Goal: Transaction & Acquisition: Obtain resource

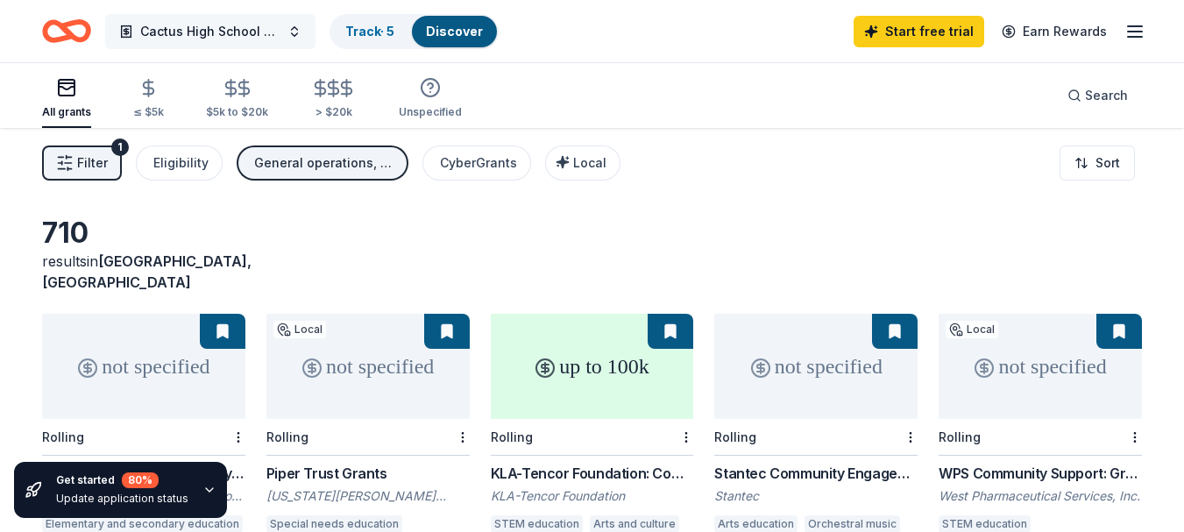
click at [209, 31] on span "Cactus High School Cobra's Performing Arts Booster Club" at bounding box center [210, 31] width 140 height 21
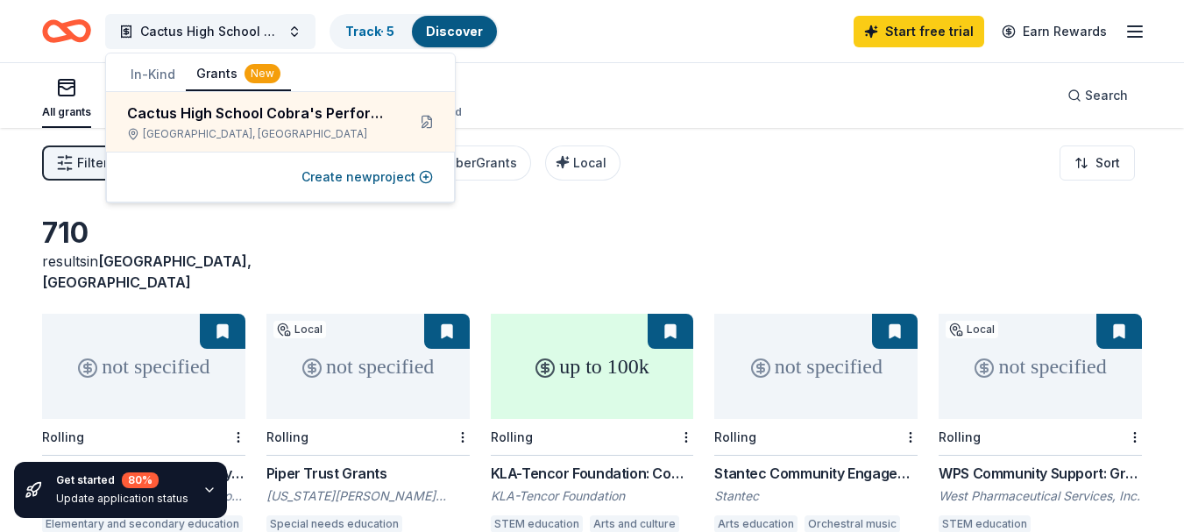
click at [149, 68] on button "In-Kind" at bounding box center [153, 75] width 66 height 32
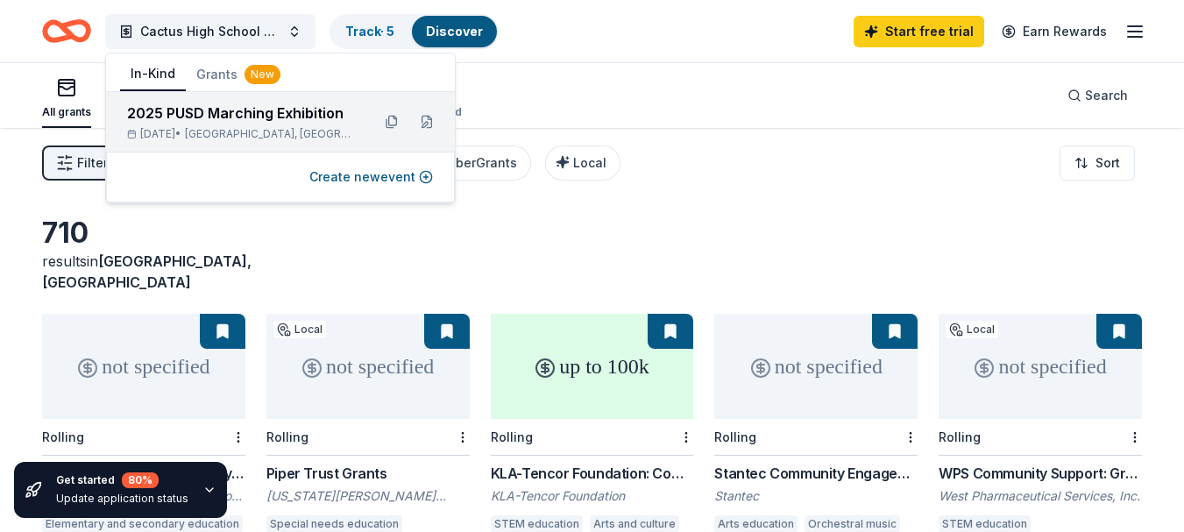
click at [236, 122] on div "2025 PUSD Marching Exhibition" at bounding box center [242, 113] width 230 height 21
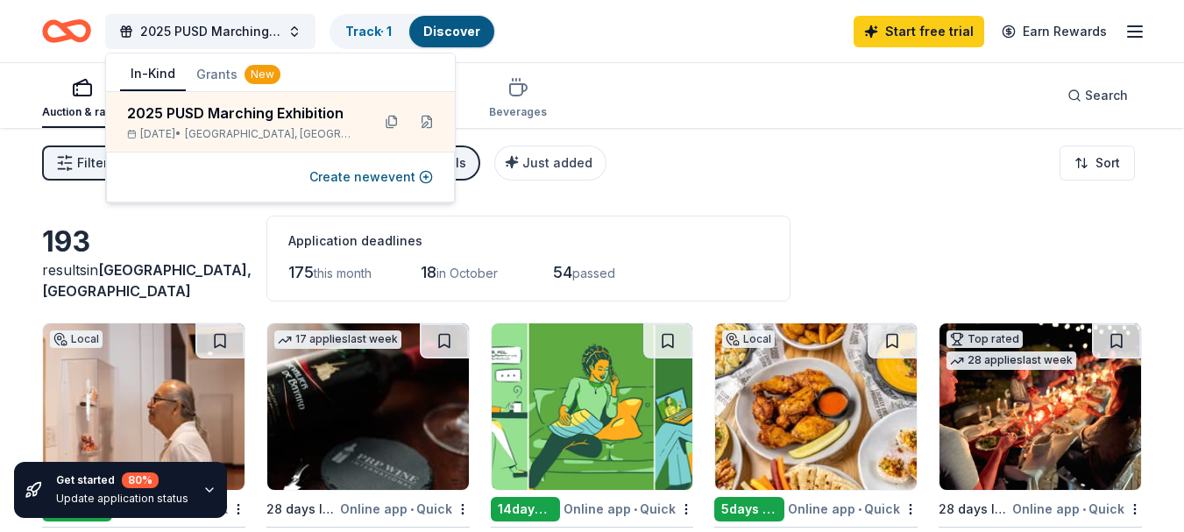
click at [675, 156] on div "Filter 3 Application methods Causes Schools Just added Sort" at bounding box center [592, 163] width 1184 height 70
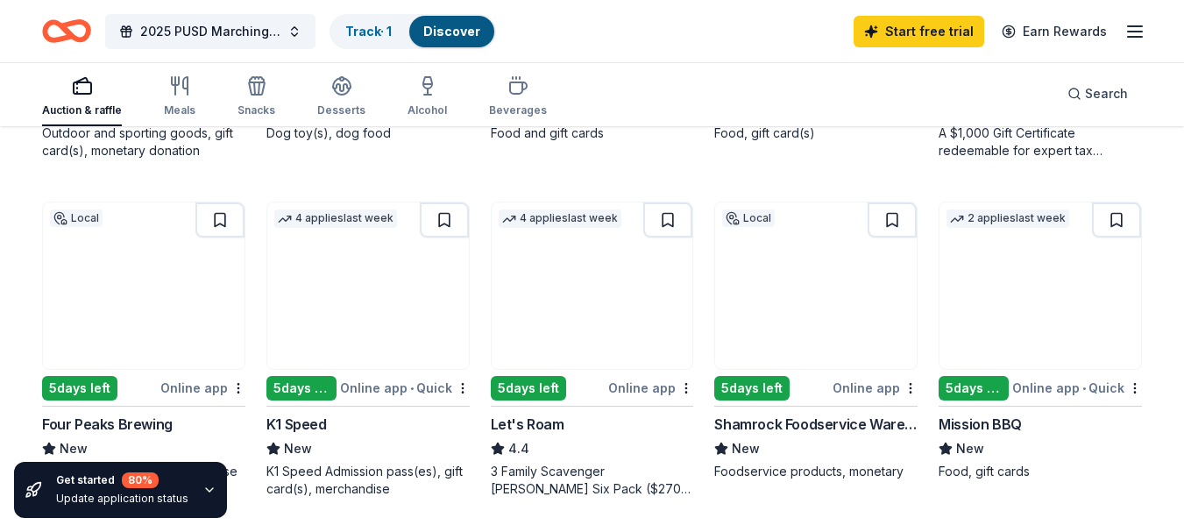
scroll to position [1052, 0]
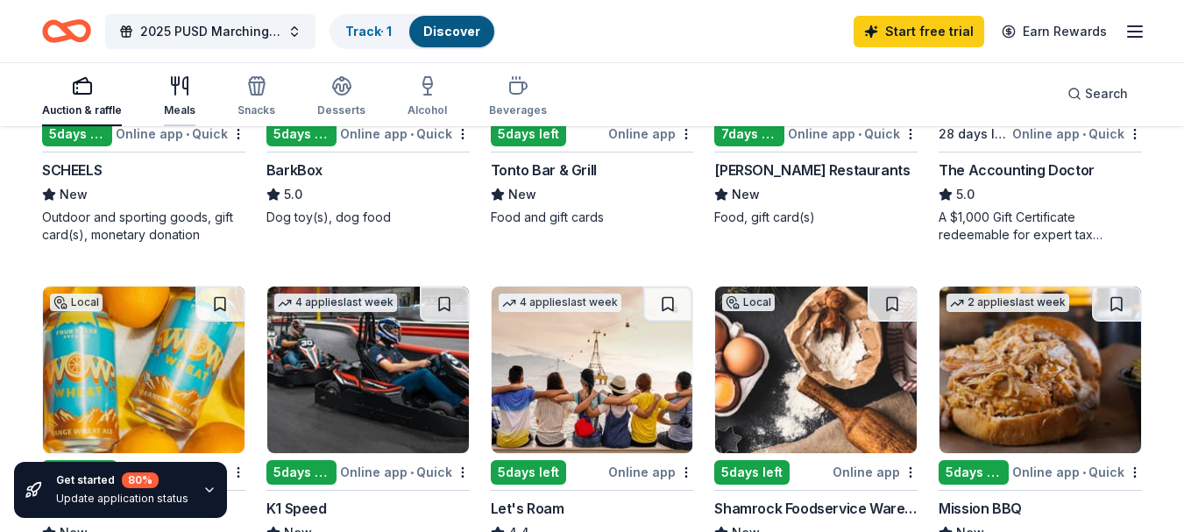
click at [173, 104] on div "Meals" at bounding box center [180, 110] width 32 height 14
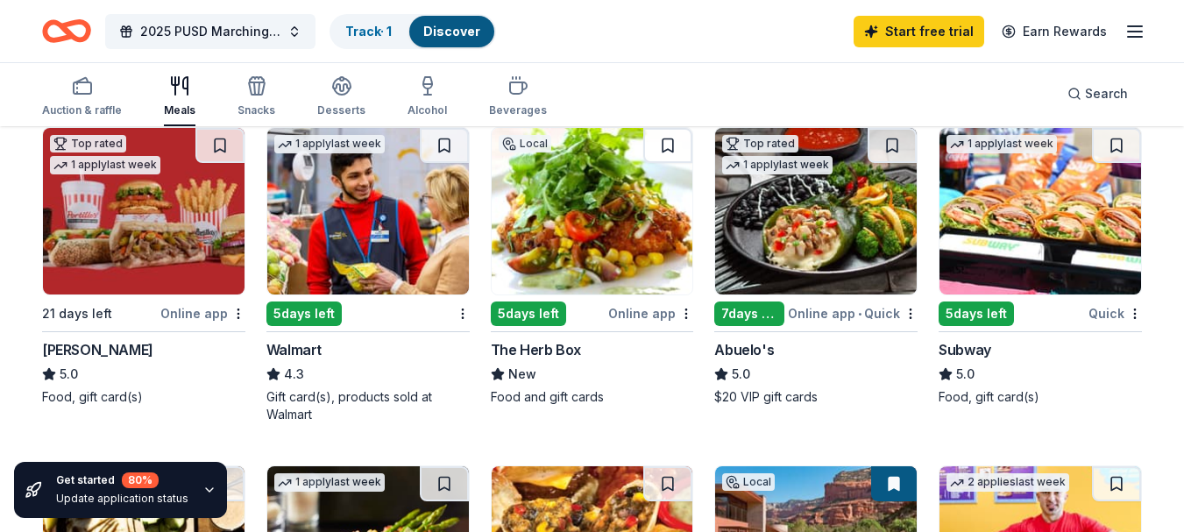
scroll to position [877, 0]
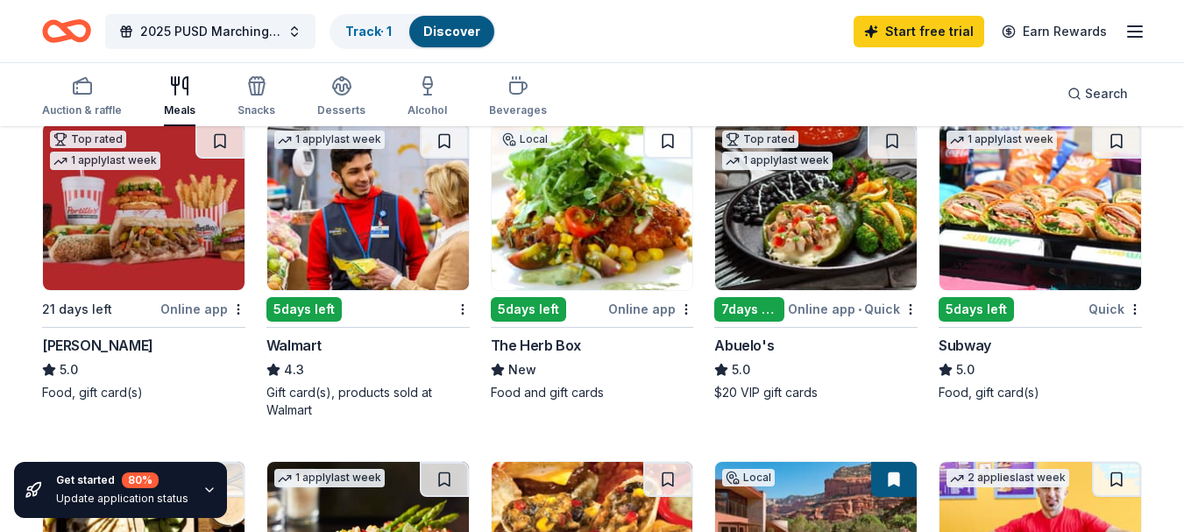
click at [1036, 229] on img at bounding box center [1041, 207] width 202 height 167
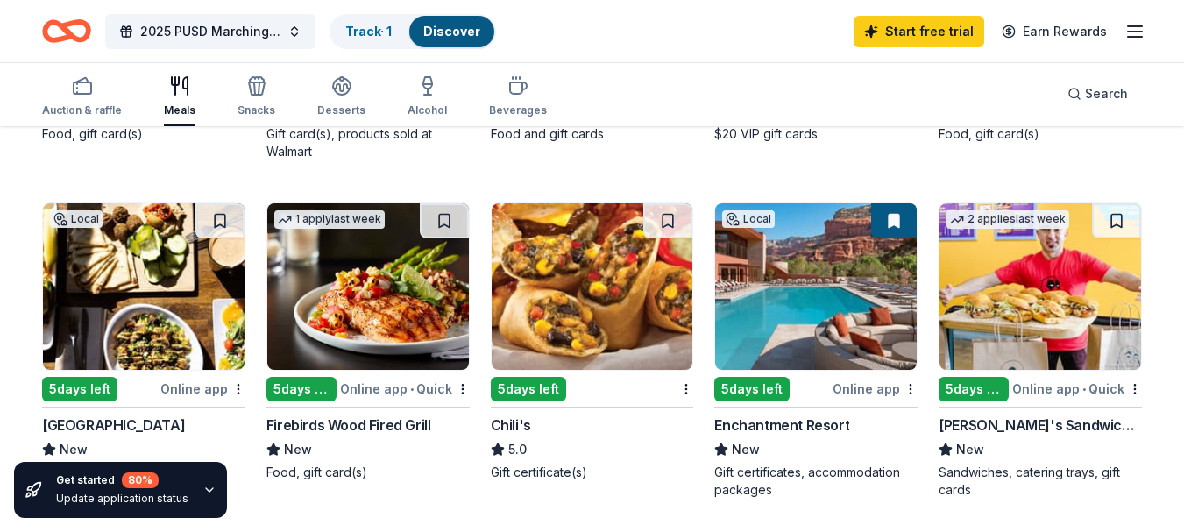
scroll to position [1139, 0]
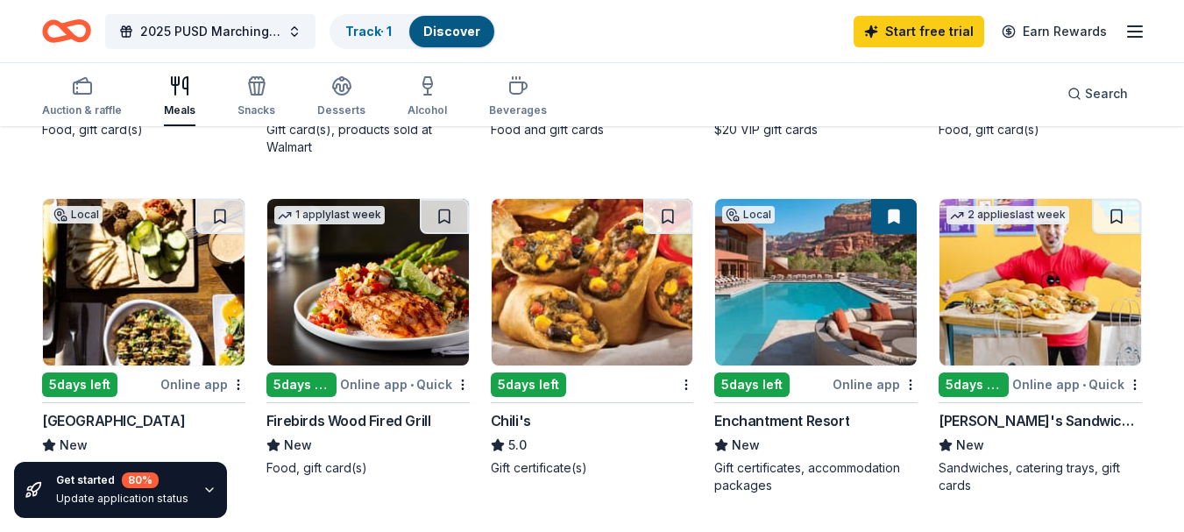
click at [1037, 283] on img at bounding box center [1041, 282] width 202 height 167
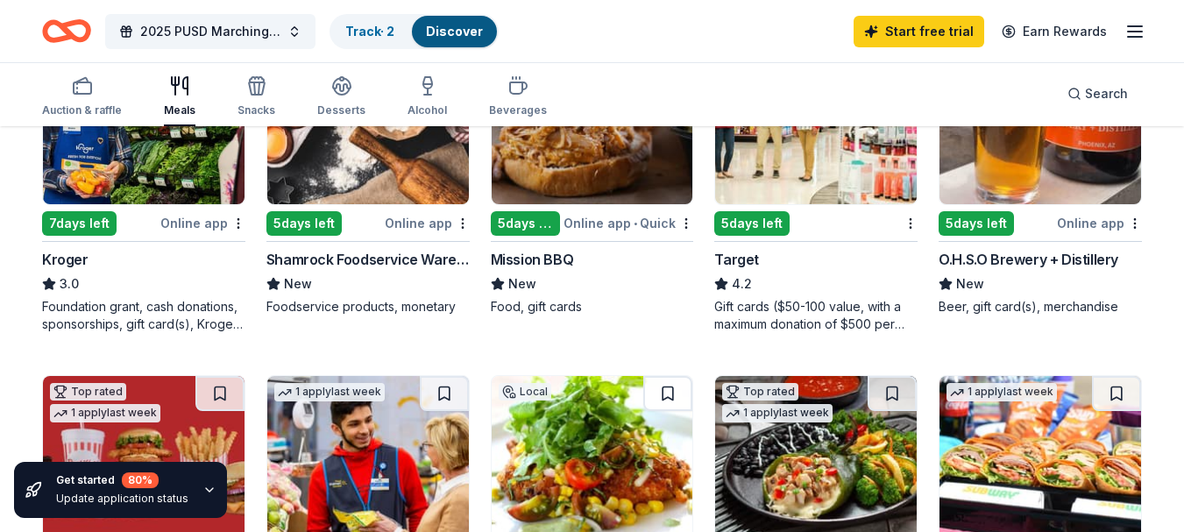
scroll to position [614, 0]
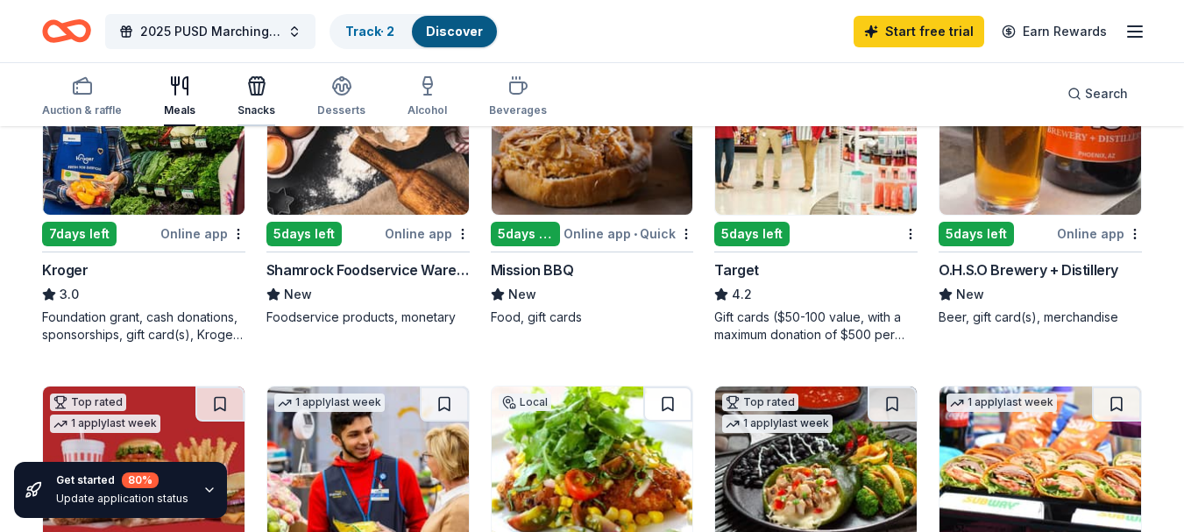
click at [245, 104] on div "Snacks" at bounding box center [257, 110] width 38 height 14
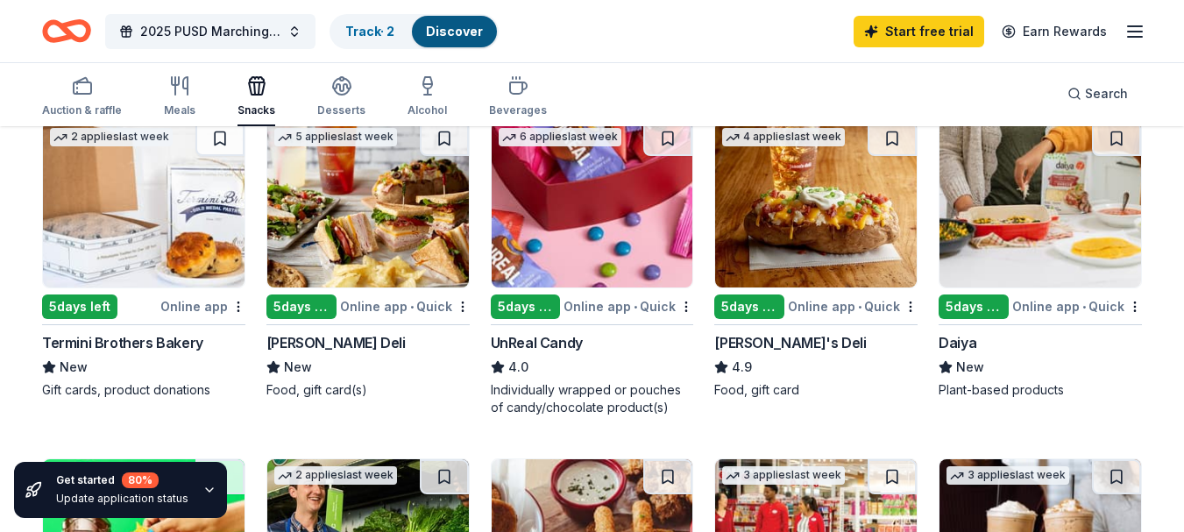
scroll to position [877, 0]
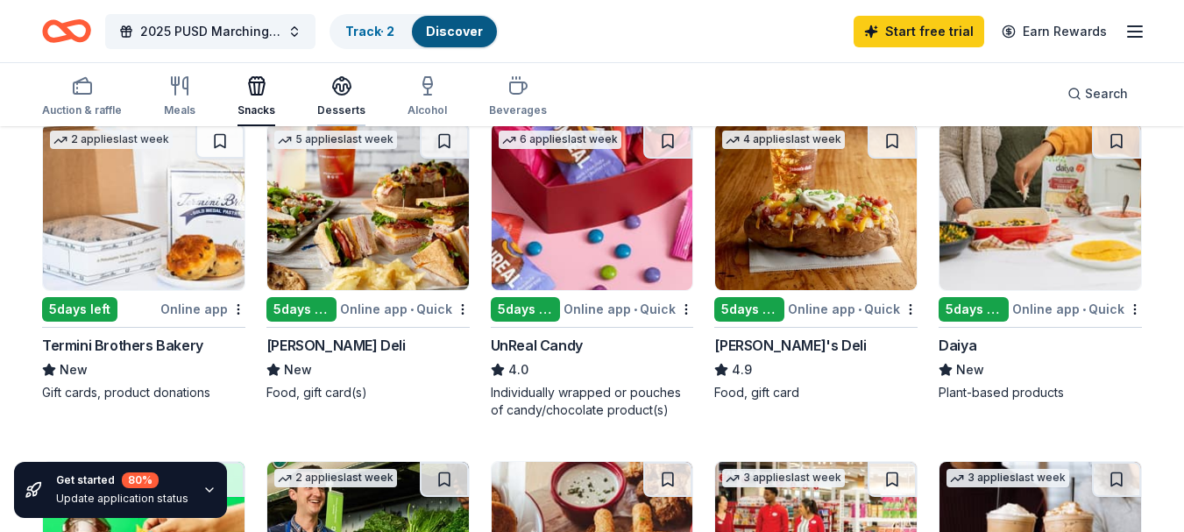
click at [330, 97] on div "Desserts" at bounding box center [341, 96] width 48 height 42
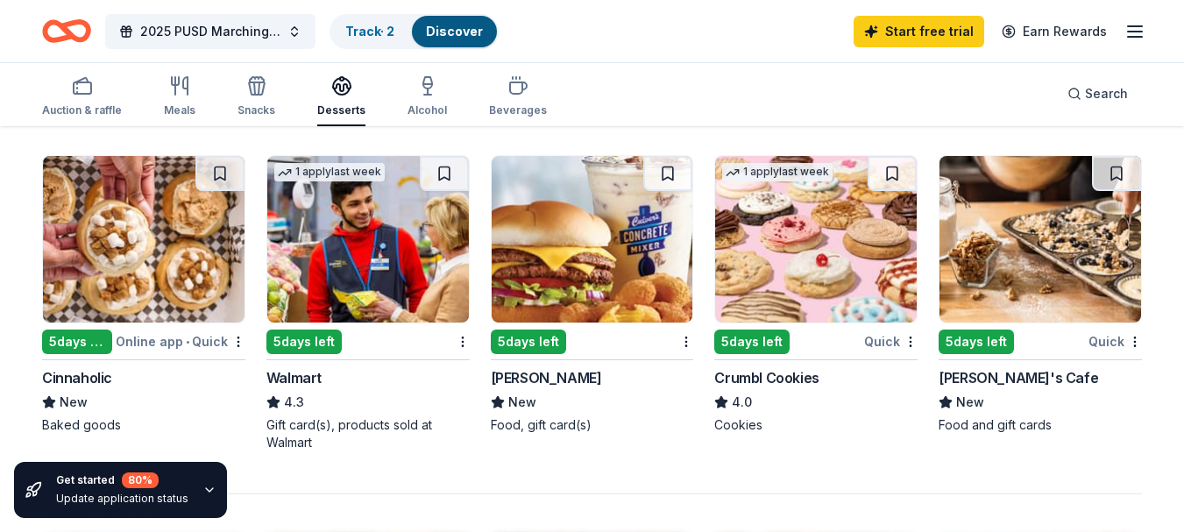
scroll to position [1139, 0]
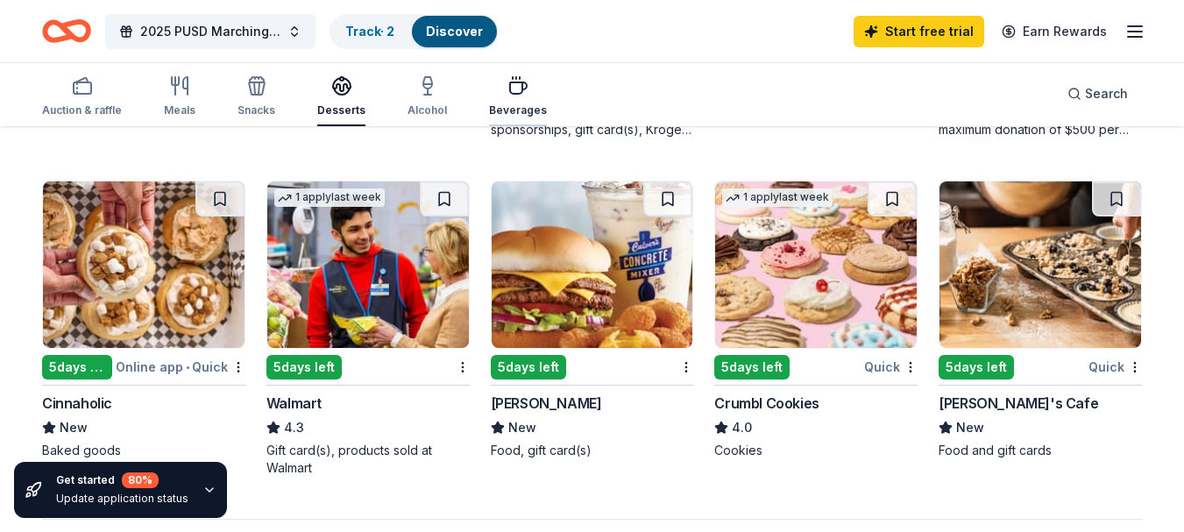
click at [514, 106] on div "Beverages" at bounding box center [518, 110] width 58 height 14
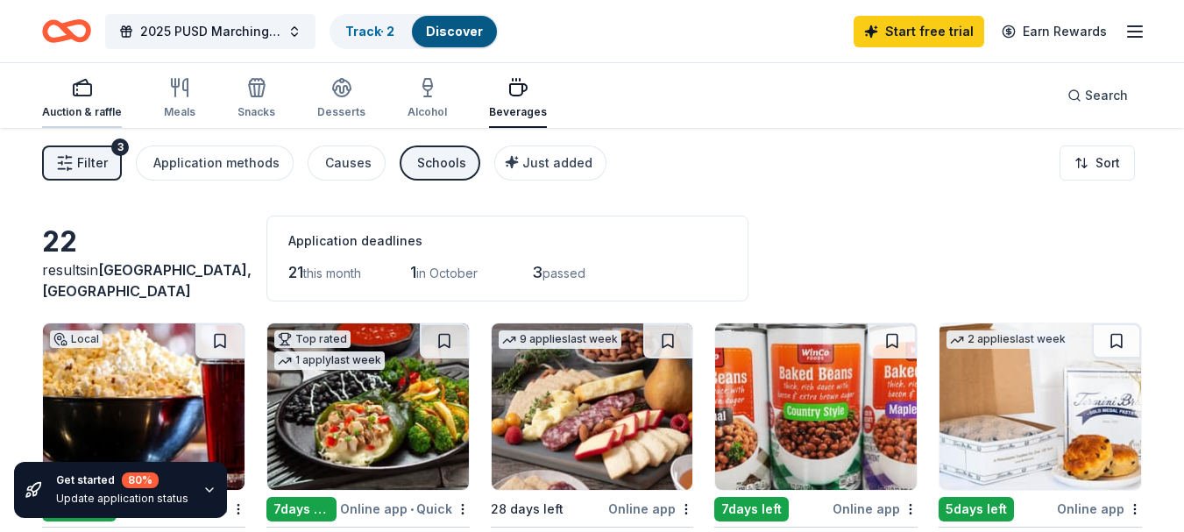
click at [103, 103] on div "Auction & raffle" at bounding box center [82, 98] width 80 height 42
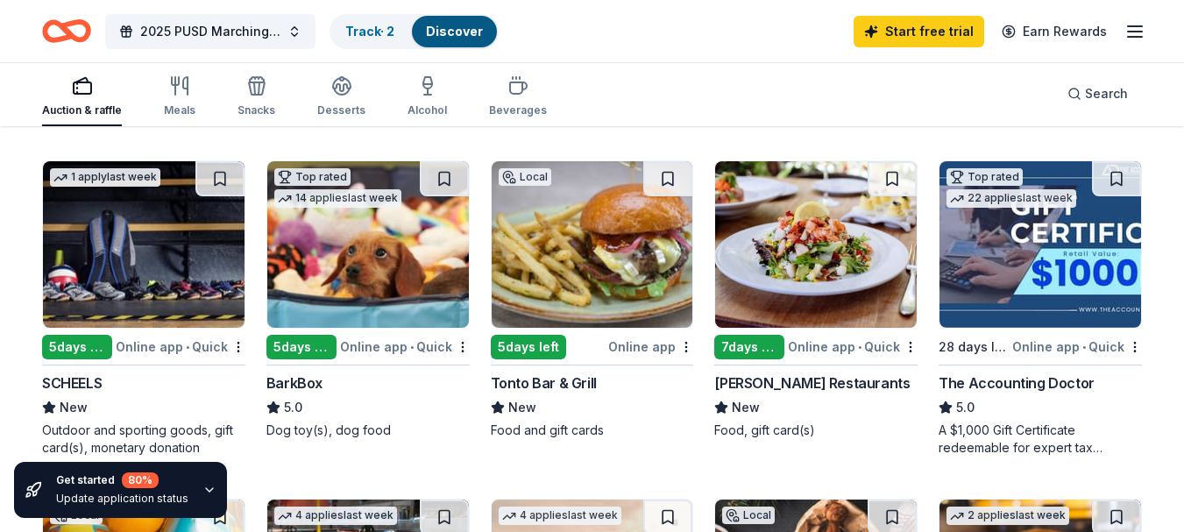
scroll to position [877, 0]
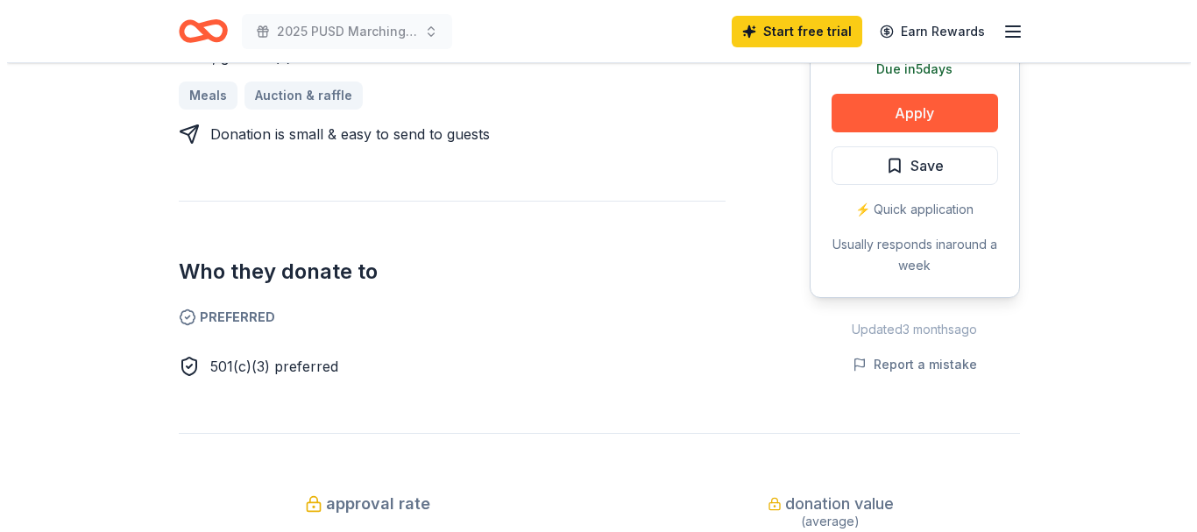
scroll to position [701, 0]
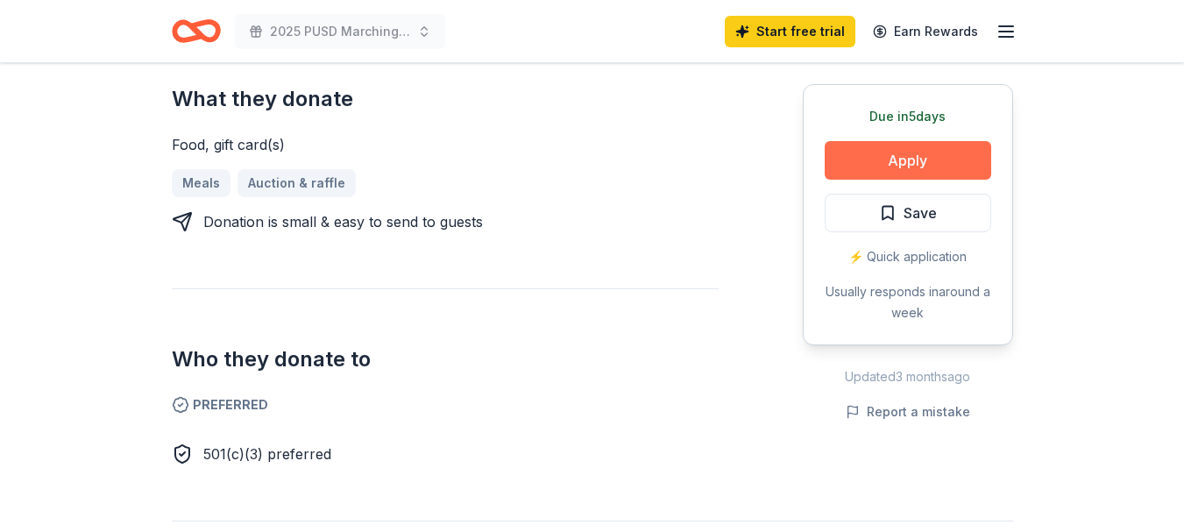
click at [921, 163] on button "Apply" at bounding box center [908, 160] width 167 height 39
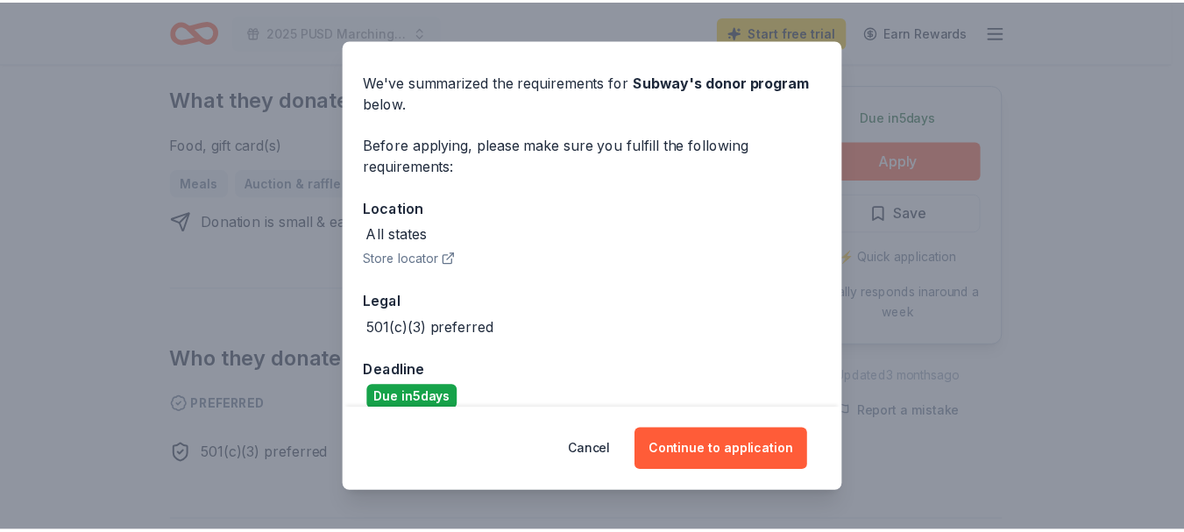
scroll to position [75, 0]
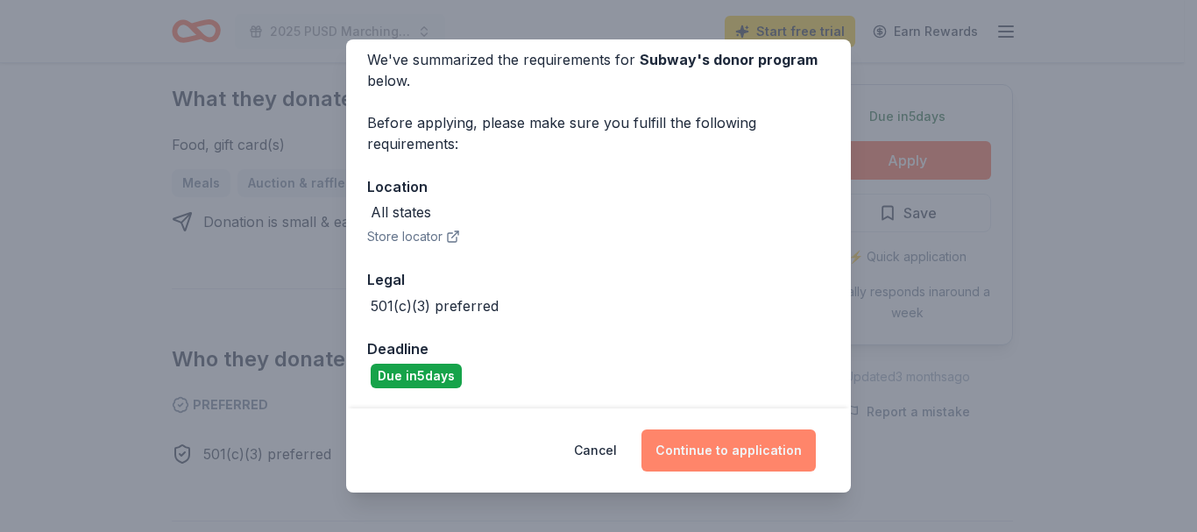
click at [737, 455] on button "Continue to application" at bounding box center [729, 450] width 174 height 42
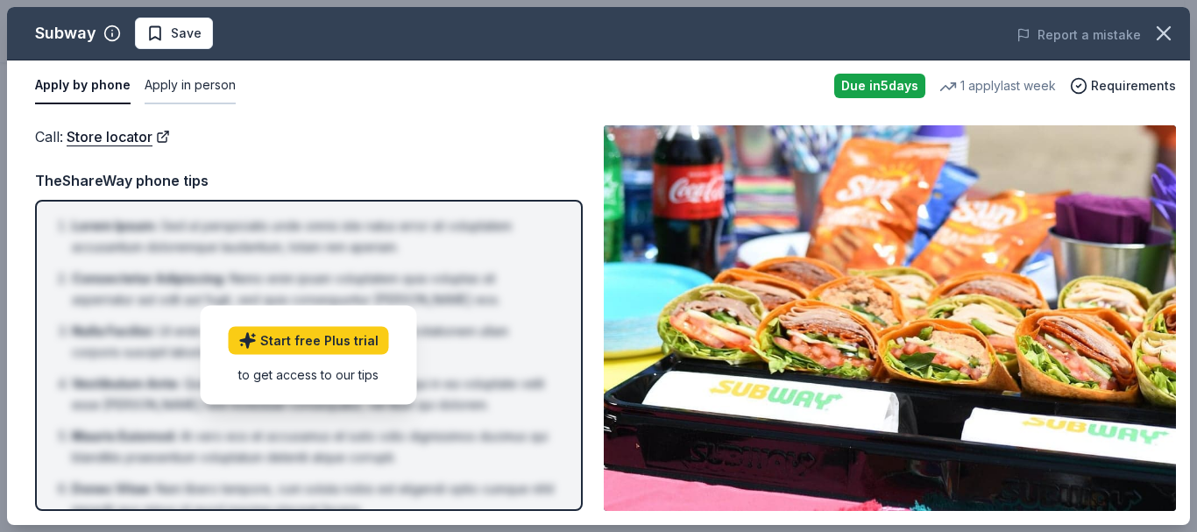
click at [195, 88] on button "Apply in person" at bounding box center [190, 85] width 91 height 37
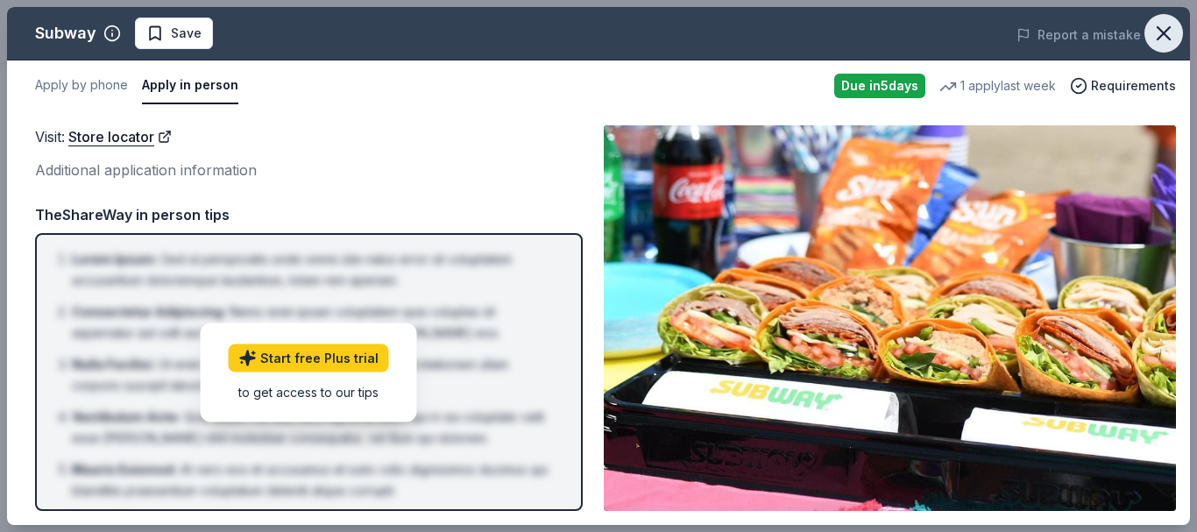
click at [1167, 33] on icon "button" at bounding box center [1164, 33] width 25 height 25
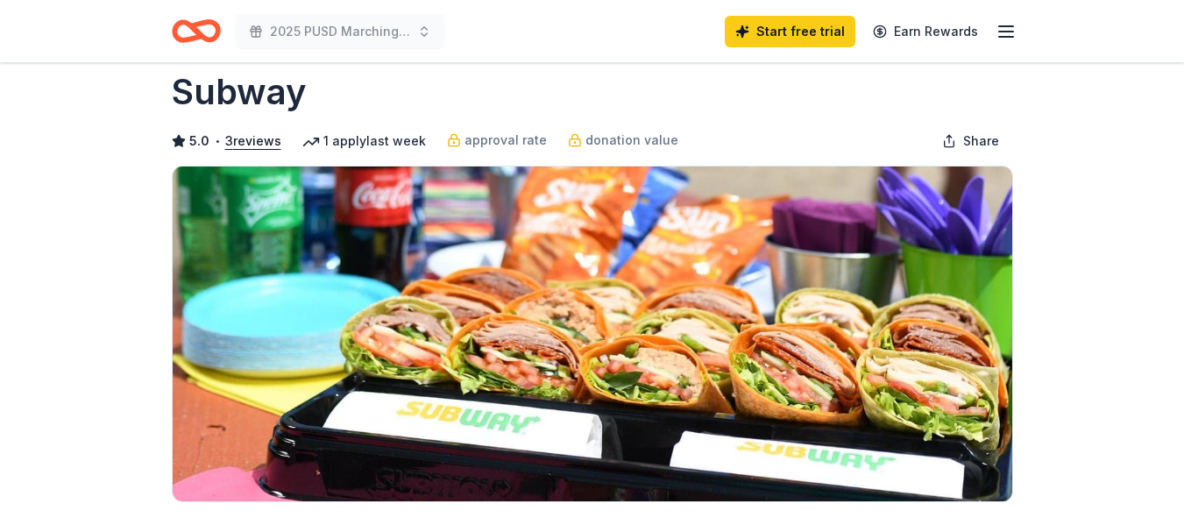
scroll to position [0, 0]
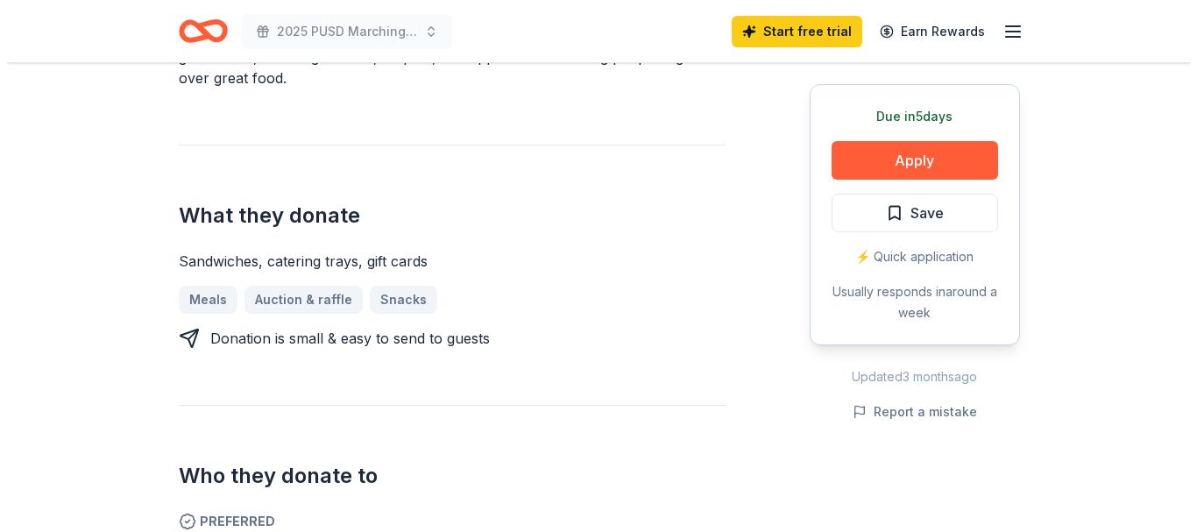
scroll to position [789, 0]
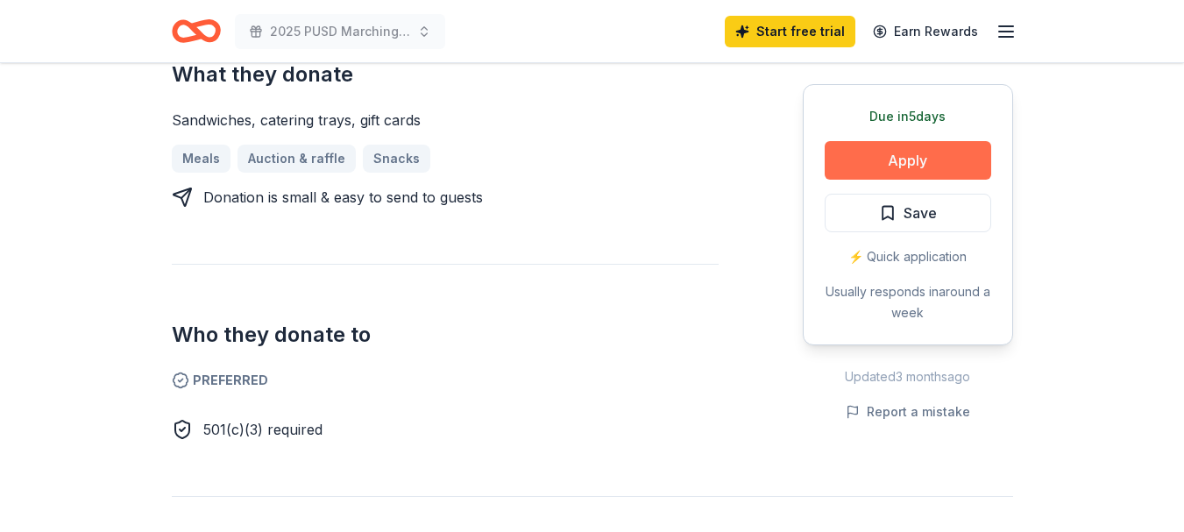
click at [883, 156] on button "Apply" at bounding box center [908, 160] width 167 height 39
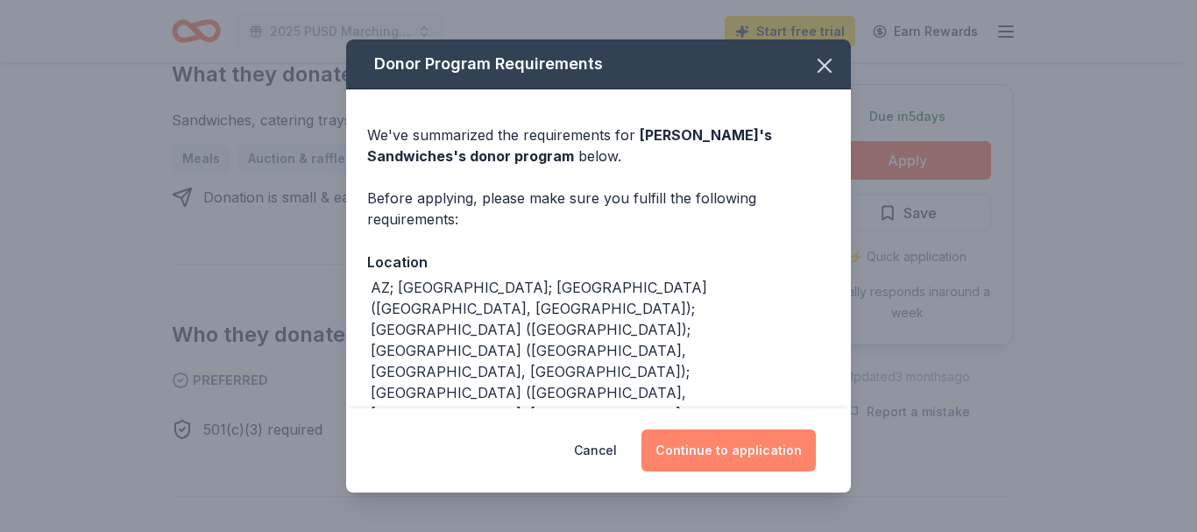
click at [755, 452] on button "Continue to application" at bounding box center [729, 450] width 174 height 42
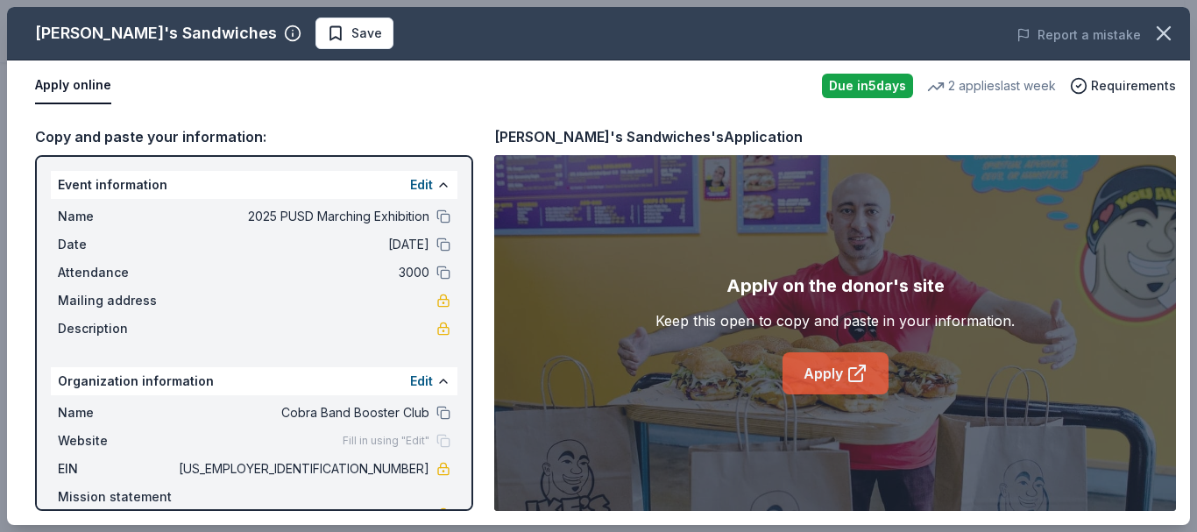
click at [821, 377] on link "Apply" at bounding box center [836, 373] width 106 height 42
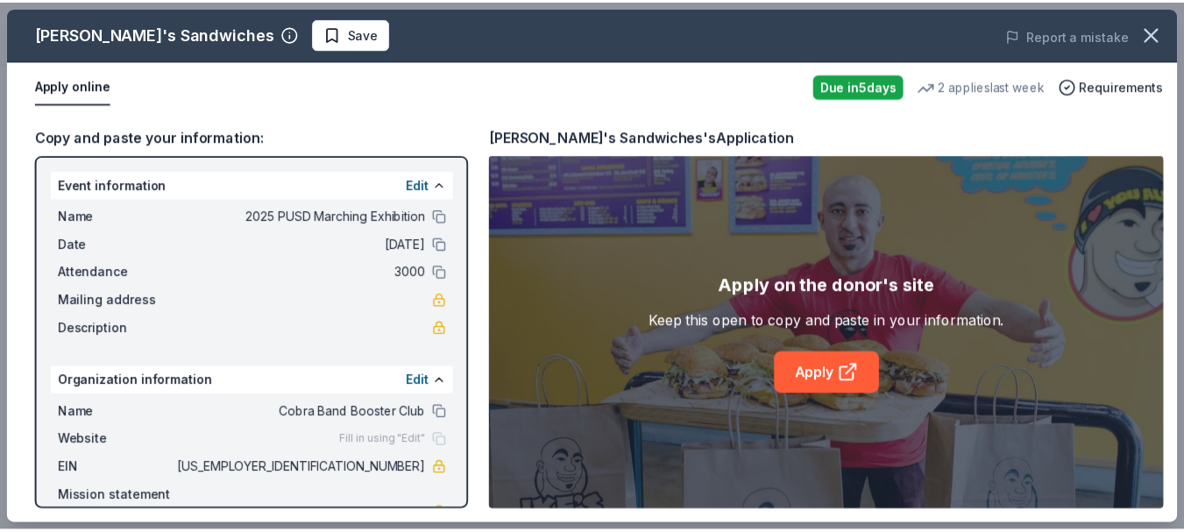
scroll to position [82, 0]
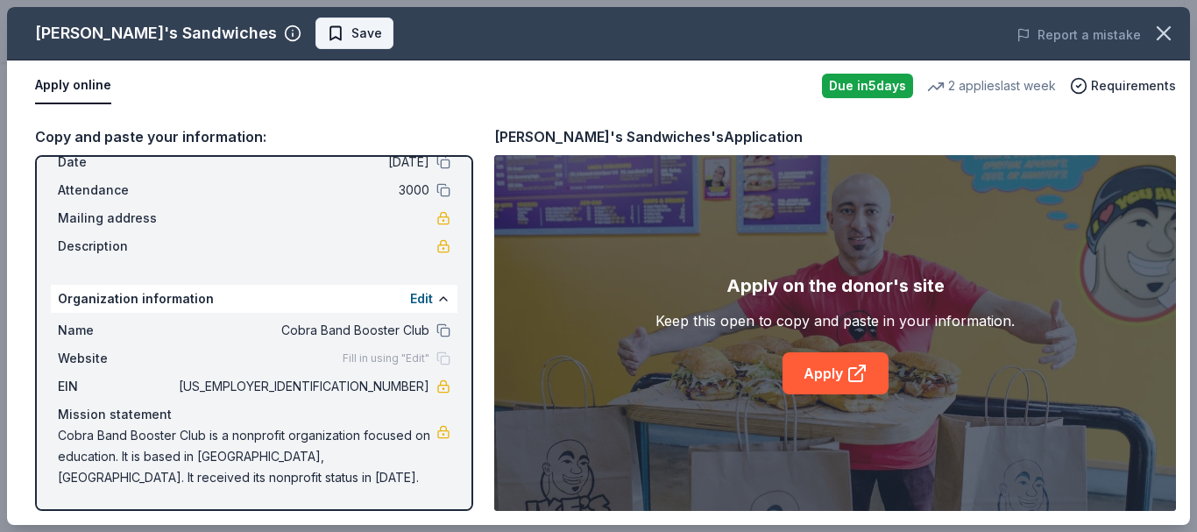
click at [327, 39] on span "Save" at bounding box center [354, 33] width 55 height 21
click at [1159, 33] on icon "button" at bounding box center [1164, 33] width 25 height 25
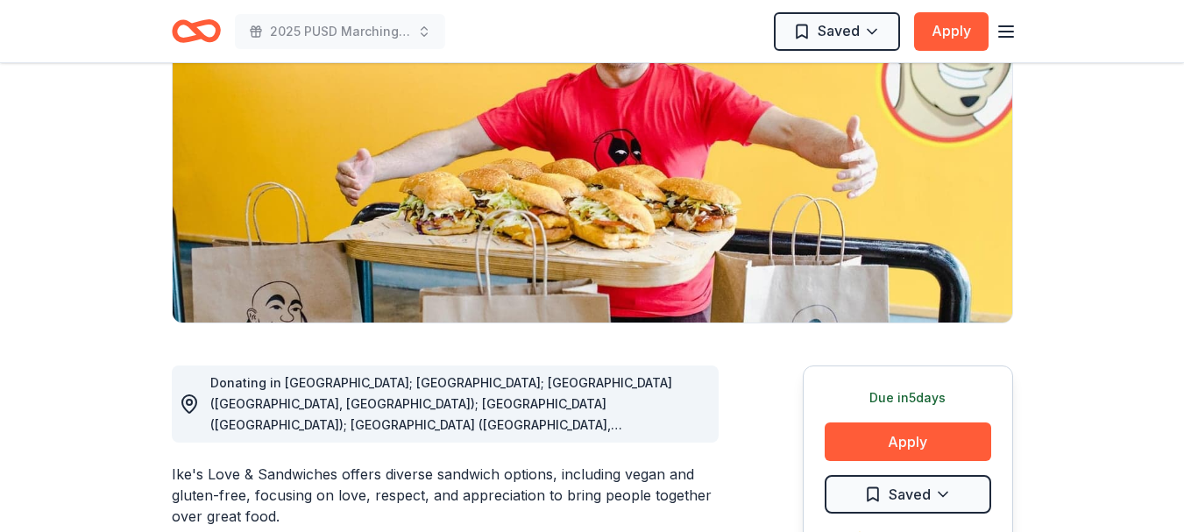
scroll to position [0, 0]
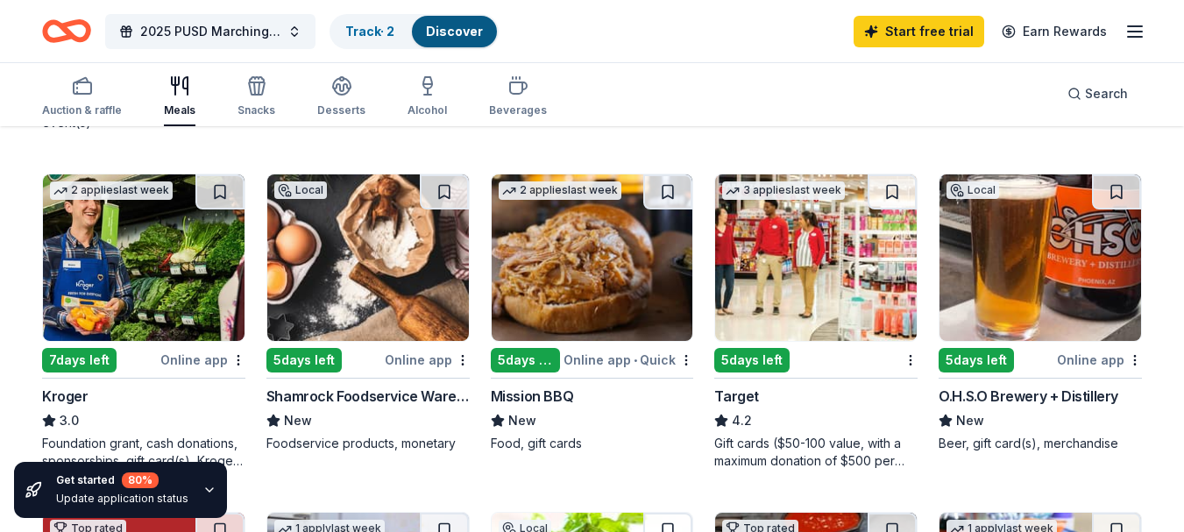
scroll to position [526, 0]
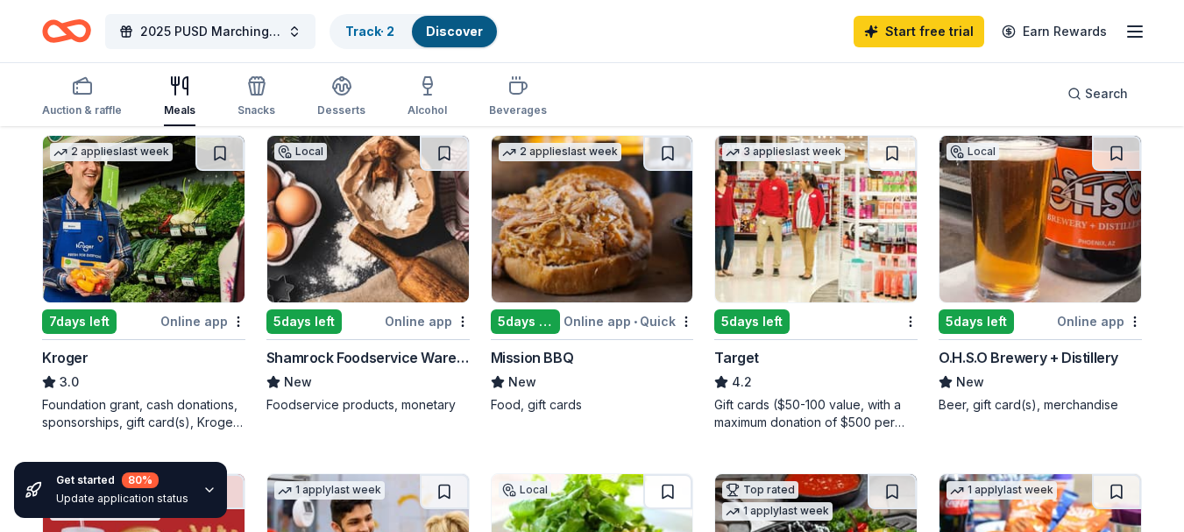
click at [803, 403] on div "Gift cards ($50-100 value, with a maximum donation of $500 per year)" at bounding box center [815, 413] width 203 height 35
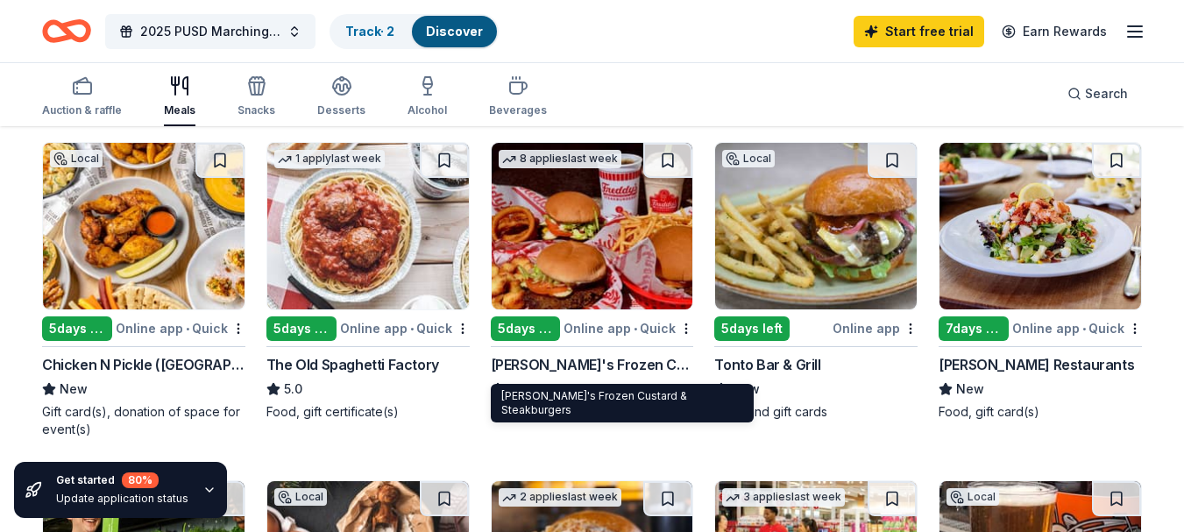
scroll to position [175, 0]
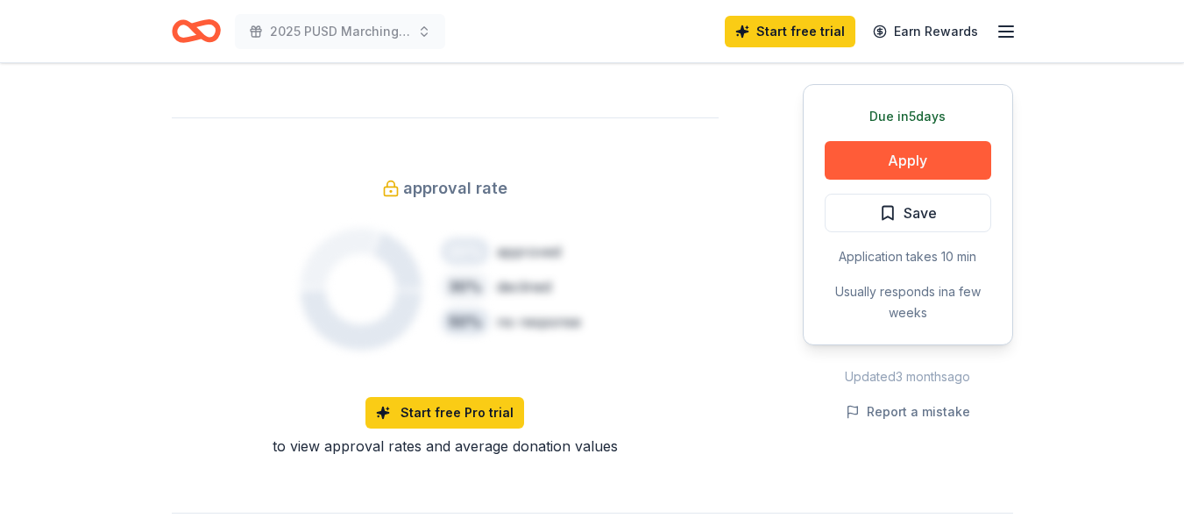
scroll to position [1139, 0]
